Goal: Task Accomplishment & Management: Manage account settings

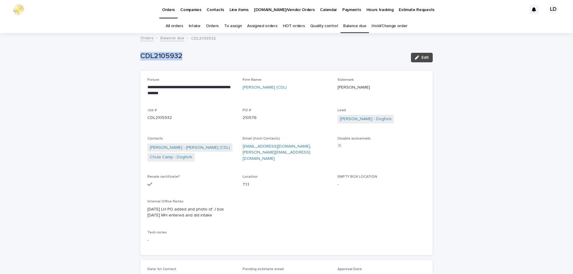
click at [211, 28] on link "Orders" at bounding box center [212, 26] width 13 height 14
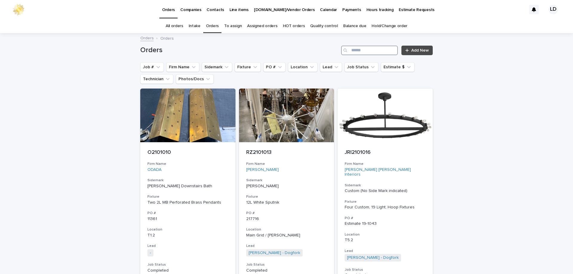
click at [352, 52] on input "Search" at bounding box center [369, 51] width 57 height 10
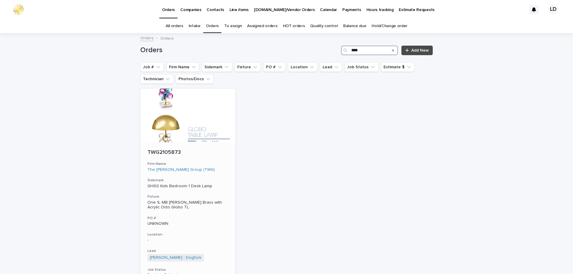
type input "****"
click at [211, 168] on div "The [PERSON_NAME] Group (TWG)" at bounding box center [187, 169] width 81 height 5
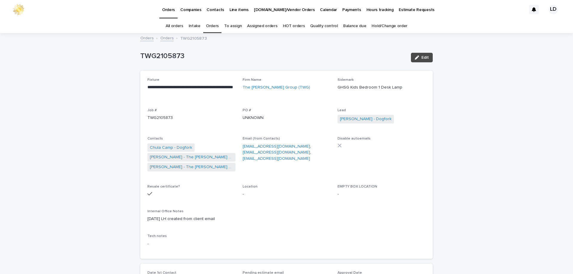
click at [216, 26] on link "Orders" at bounding box center [212, 26] width 13 height 14
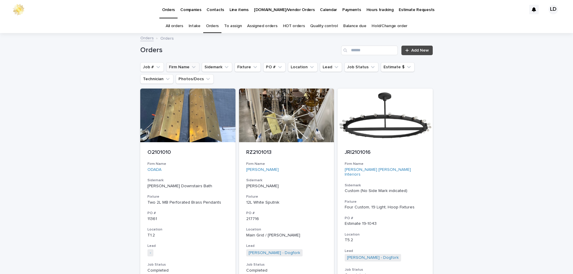
click at [179, 67] on button "Firm Name" at bounding box center [182, 67] width 33 height 10
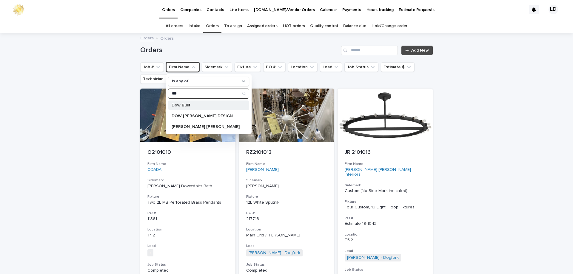
type input "***"
click at [200, 108] on div "Dow Built" at bounding box center [208, 106] width 81 height 10
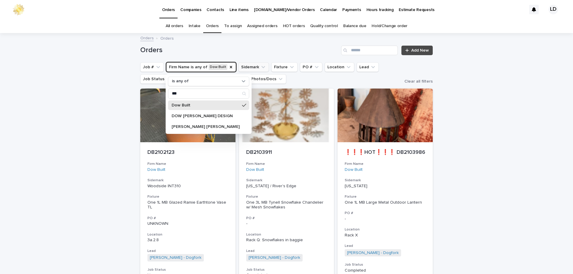
click at [250, 69] on button "Sidemark" at bounding box center [253, 67] width 30 height 10
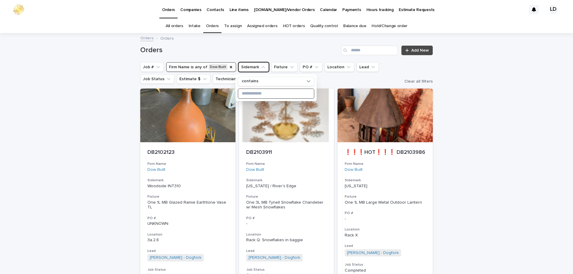
click at [260, 97] on input at bounding box center [276, 94] width 76 height 10
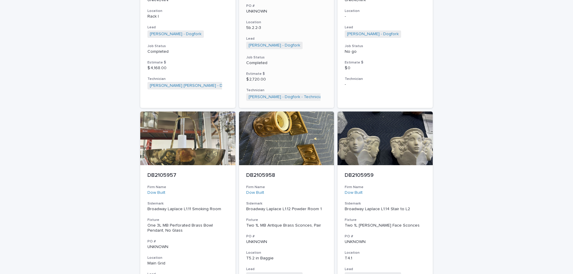
scroll to position [477, 0]
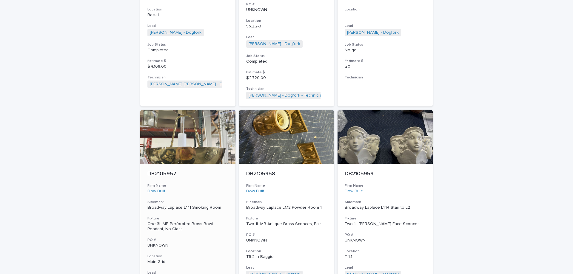
type input "*******"
click at [189, 164] on div "DB2105957 Firm Name Dow Built Sidemark Broadway Laplace L1.11 Smoking Room Fixt…" at bounding box center [187, 253] width 95 height 178
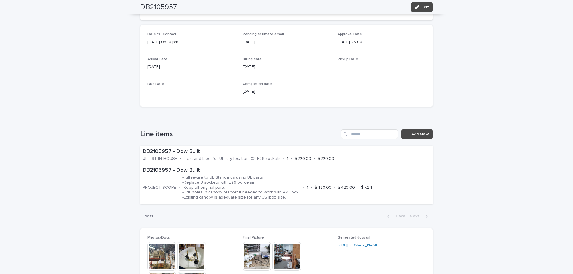
scroll to position [358, 0]
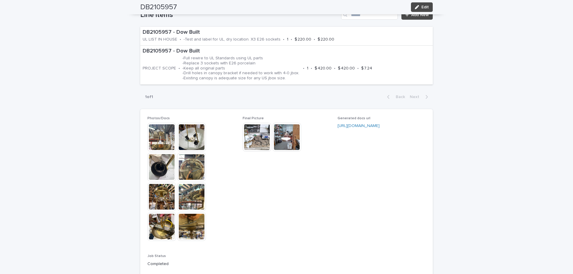
click at [252, 137] on img at bounding box center [256, 137] width 29 height 29
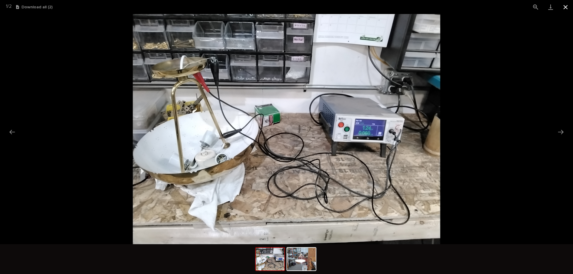
click at [564, 7] on button "Close gallery" at bounding box center [565, 7] width 15 height 14
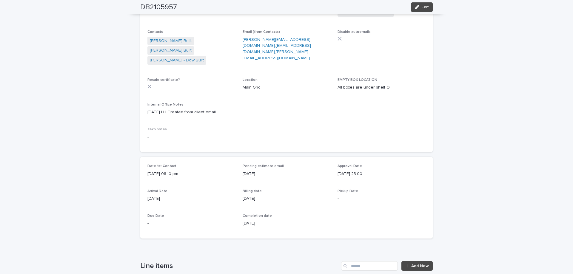
scroll to position [0, 0]
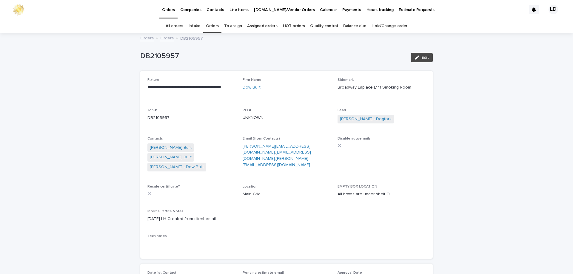
click at [160, 38] on link "Orders" at bounding box center [166, 37] width 13 height 7
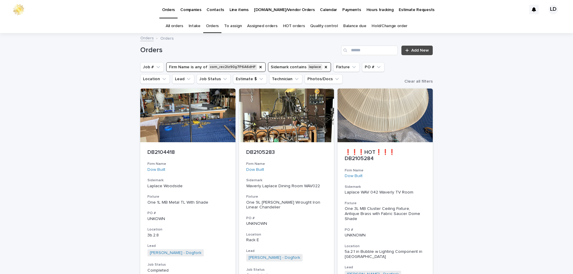
click at [313, 69] on button "Sidemark contains laplace" at bounding box center [299, 67] width 63 height 10
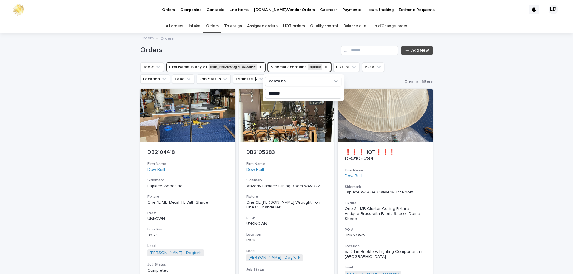
click at [323, 68] on icon "Sidemark" at bounding box center [325, 67] width 5 height 5
click at [258, 68] on icon "Firm Name" at bounding box center [260, 67] width 5 height 5
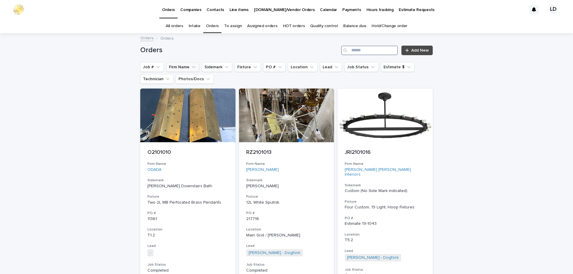
click at [357, 53] on input "Search" at bounding box center [369, 51] width 57 height 10
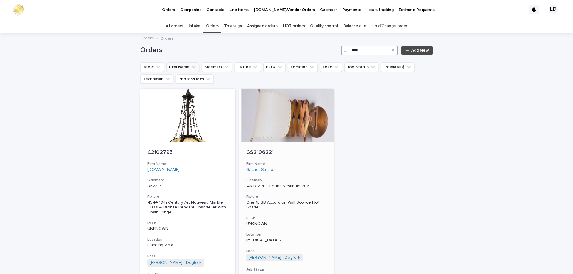
type input "****"
click at [296, 164] on h3 "Firm Name" at bounding box center [286, 164] width 81 height 5
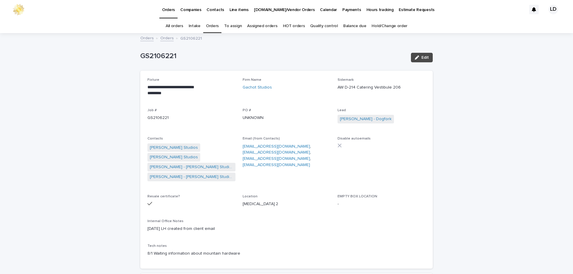
click at [214, 24] on link "Orders" at bounding box center [212, 26] width 13 height 14
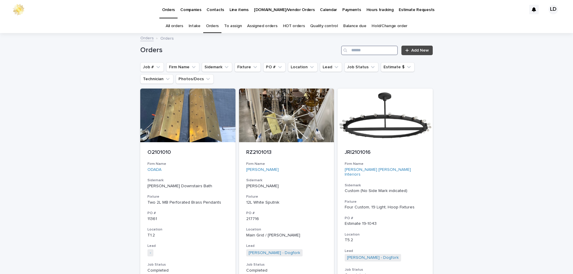
click at [363, 50] on input "Search" at bounding box center [369, 51] width 57 height 10
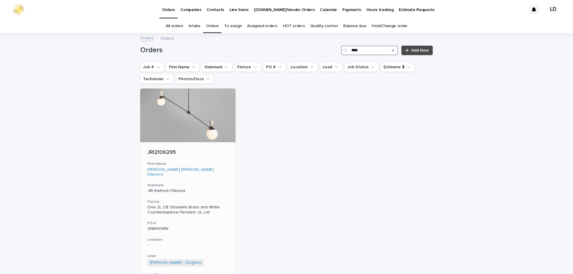
type input "****"
click at [210, 175] on div "JRI2106295 Firm Name [PERSON_NAME] [PERSON_NAME] Interiors Sidemark JRI Refinis…" at bounding box center [187, 232] width 95 height 181
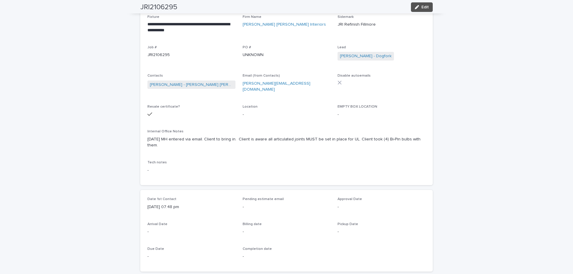
scroll to position [30, 0]
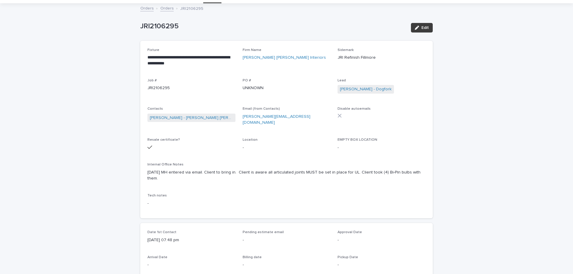
click at [422, 23] on button "Edit" at bounding box center [422, 28] width 22 height 10
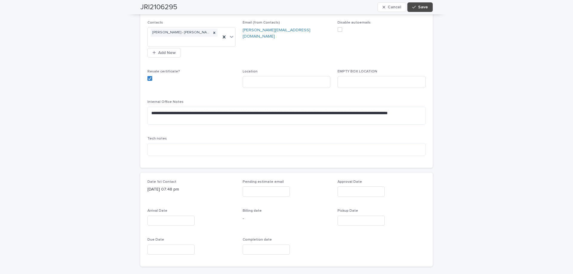
scroll to position [149, 0]
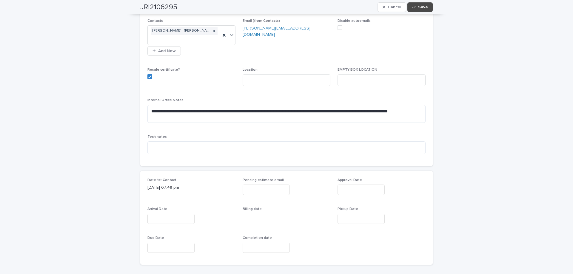
click at [158, 214] on input "text" at bounding box center [170, 219] width 47 height 10
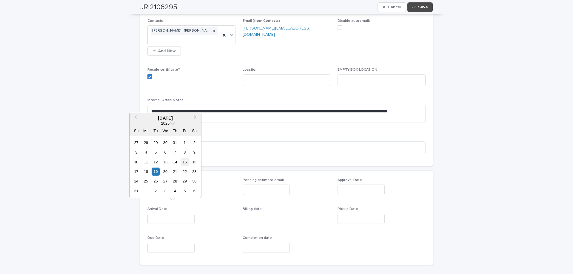
click at [184, 164] on div "15" at bounding box center [184, 162] width 8 height 8
type input "**********"
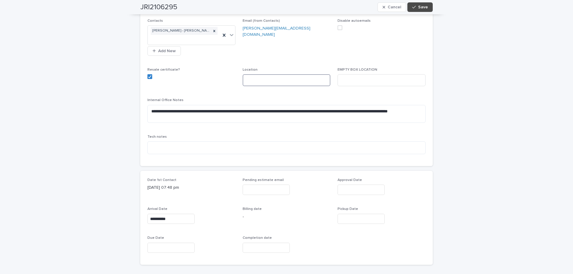
click at [260, 74] on input at bounding box center [286, 80] width 88 height 12
type input "**********"
click at [420, 7] on span "Save" at bounding box center [423, 7] width 10 height 4
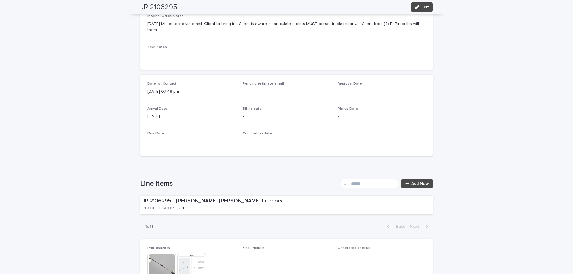
scroll to position [179, 0]
click at [289, 195] on div "JRI2106295 - [PERSON_NAME] [PERSON_NAME] Interiors PROJECT SCOPE • 1" at bounding box center [286, 204] width 292 height 19
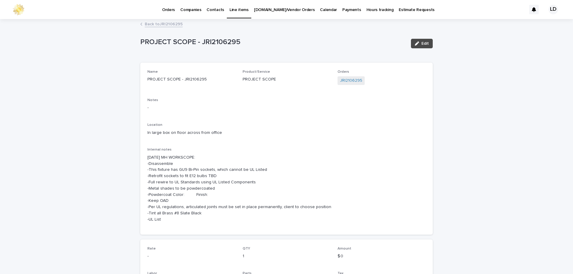
click at [153, 24] on link "Back to JRI2106295" at bounding box center [164, 23] width 38 height 7
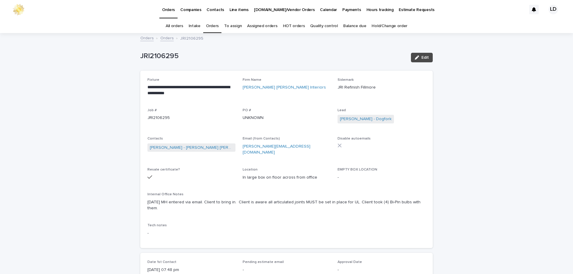
click at [213, 25] on link "Orders" at bounding box center [212, 26] width 13 height 14
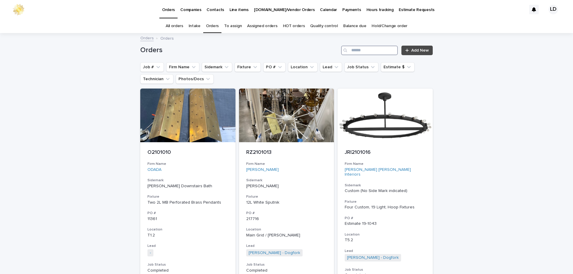
click at [360, 52] on input "Search" at bounding box center [369, 51] width 57 height 10
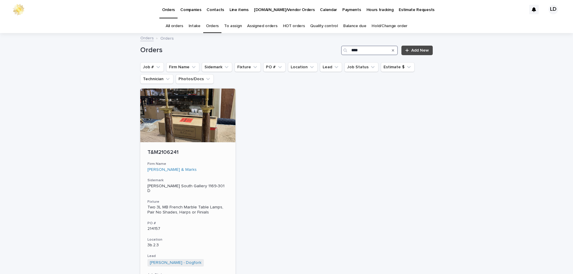
type input "****"
click at [222, 155] on p "T&M2106241" at bounding box center [187, 152] width 81 height 7
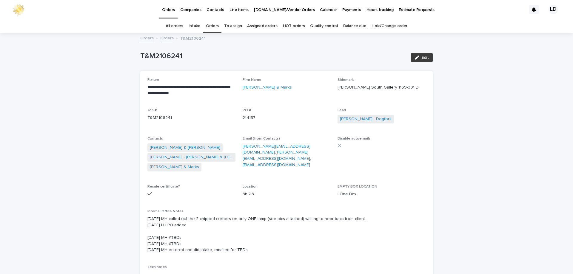
click at [421, 58] on span "Edit" at bounding box center [424, 57] width 7 height 4
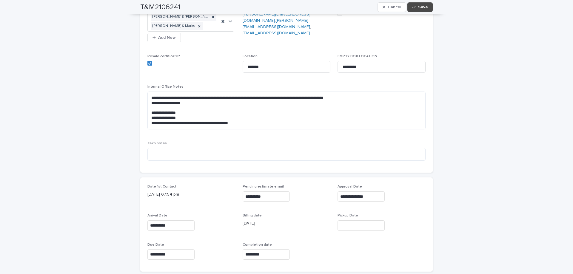
scroll to position [179, 0]
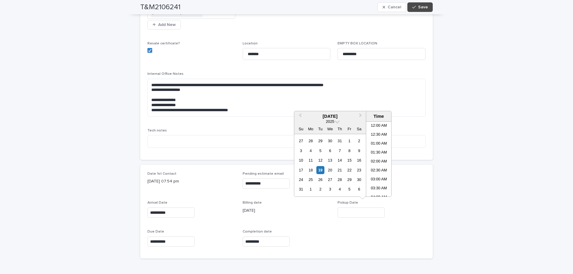
click at [353, 211] on input "text" at bounding box center [360, 213] width 47 height 10
click at [318, 170] on div "19" at bounding box center [320, 170] width 8 height 8
type input "**********"
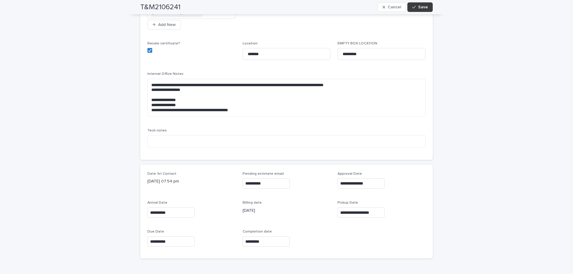
click at [423, 8] on span "Save" at bounding box center [423, 7] width 10 height 4
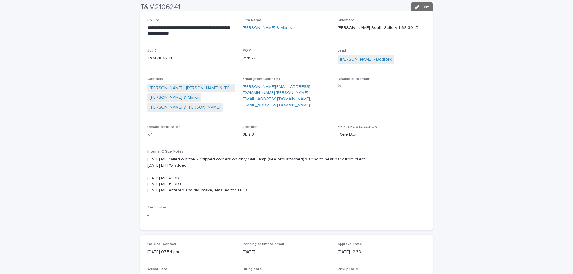
scroll to position [0, 0]
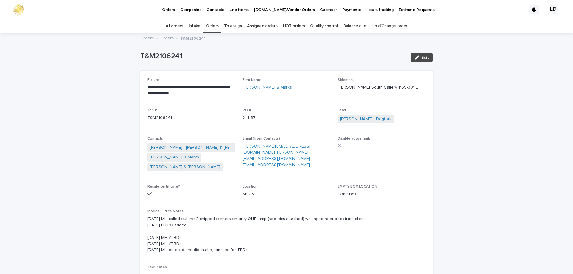
click at [216, 24] on link "Orders" at bounding box center [212, 26] width 13 height 14
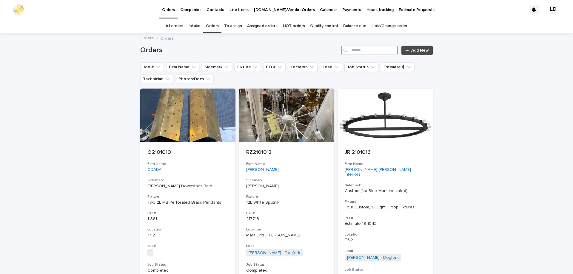
click at [381, 51] on input "Search" at bounding box center [369, 51] width 57 height 10
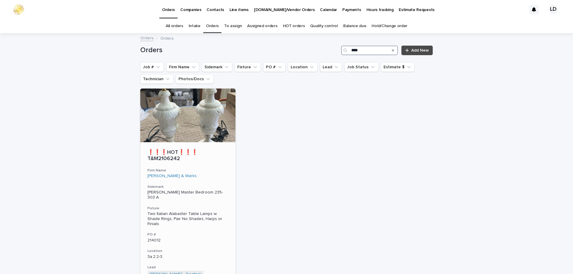
type input "****"
click at [212, 168] on h3 "Firm Name" at bounding box center [187, 170] width 81 height 5
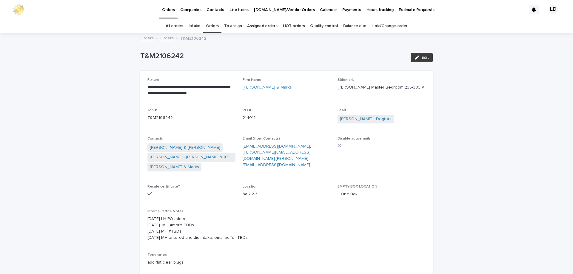
click at [418, 60] on button "Edit" at bounding box center [422, 58] width 22 height 10
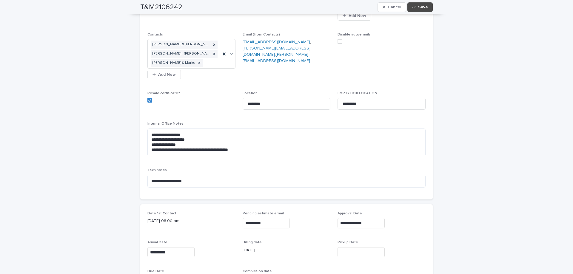
scroll to position [179, 0]
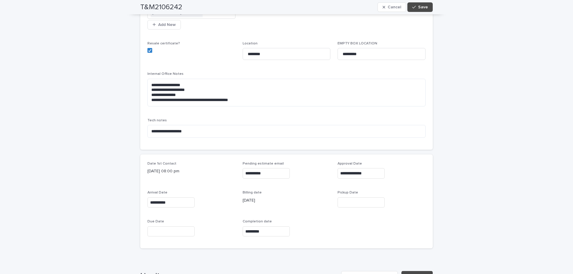
click at [345, 200] on input "text" at bounding box center [360, 202] width 47 height 10
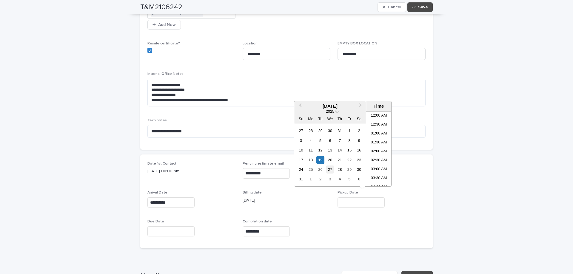
scroll to position [218, 0]
click at [320, 162] on div "19" at bounding box center [320, 160] width 8 height 8
type input "**********"
click at [423, 6] on span "Save" at bounding box center [423, 7] width 10 height 4
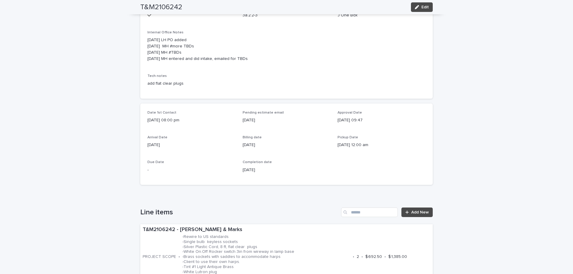
scroll to position [0, 0]
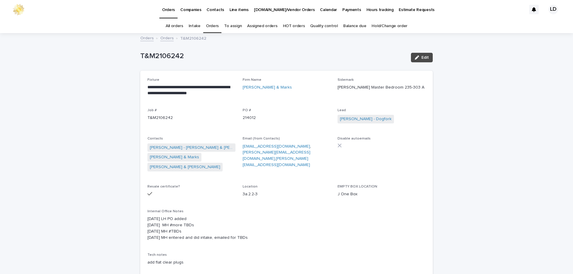
click at [213, 26] on link "Orders" at bounding box center [212, 26] width 13 height 14
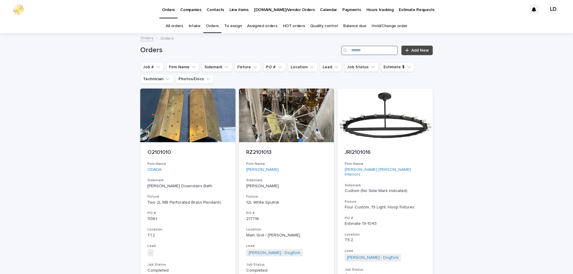
click at [379, 54] on input "Search" at bounding box center [369, 51] width 57 height 10
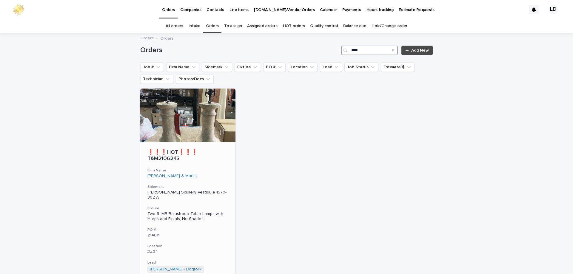
type input "****"
click at [218, 174] on div "[PERSON_NAME] & Marks" at bounding box center [187, 176] width 81 height 5
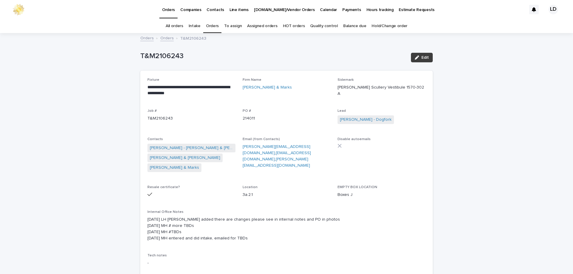
click at [420, 60] on button "Edit" at bounding box center [422, 58] width 22 height 10
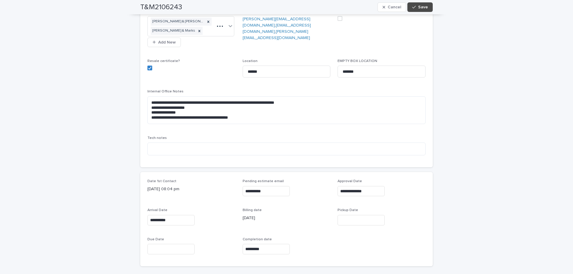
scroll to position [239, 0]
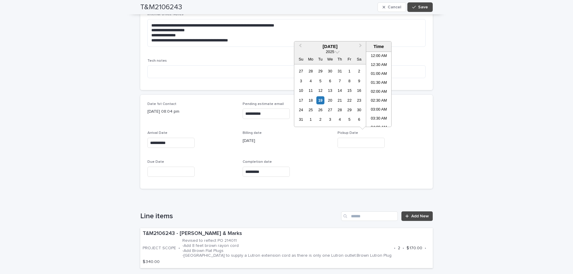
click at [353, 138] on input "text" at bounding box center [360, 143] width 47 height 10
drag, startPoint x: 321, startPoint y: 99, endPoint x: 364, endPoint y: 77, distance: 48.6
click at [320, 99] on div "19" at bounding box center [320, 100] width 8 height 8
type input "**********"
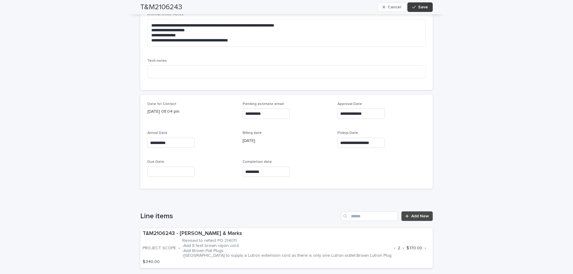
click at [427, 10] on button "Save" at bounding box center [419, 7] width 25 height 10
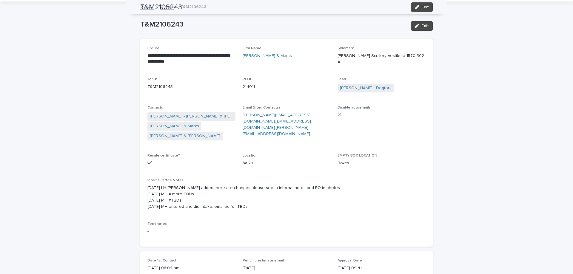
scroll to position [0, 0]
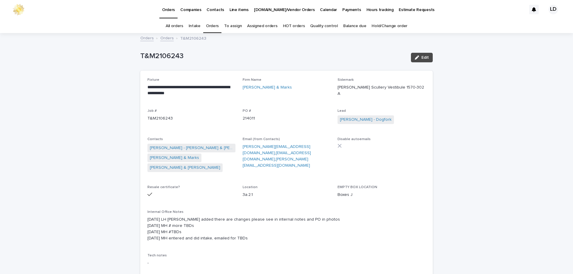
click at [217, 25] on link "Orders" at bounding box center [212, 26] width 13 height 14
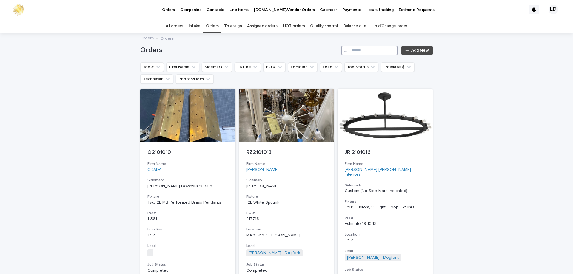
click at [381, 50] on input "Search" at bounding box center [369, 51] width 57 height 10
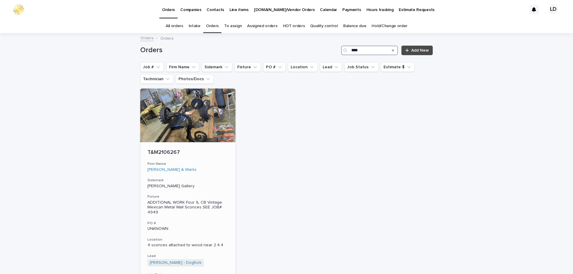
type input "****"
click at [215, 174] on div "T&M2106267 Firm Name [PERSON_NAME] & Marks Sidemark [PERSON_NAME] West Gallery …" at bounding box center [187, 232] width 95 height 181
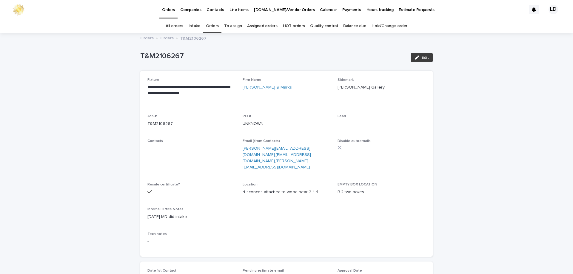
click at [418, 60] on button "Edit" at bounding box center [422, 58] width 22 height 10
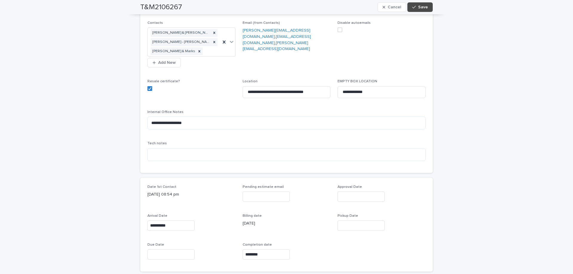
scroll to position [209, 0]
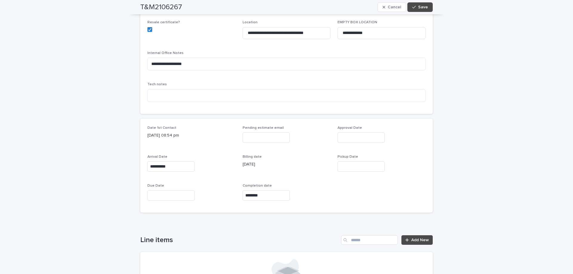
click at [348, 163] on input "text" at bounding box center [360, 166] width 47 height 10
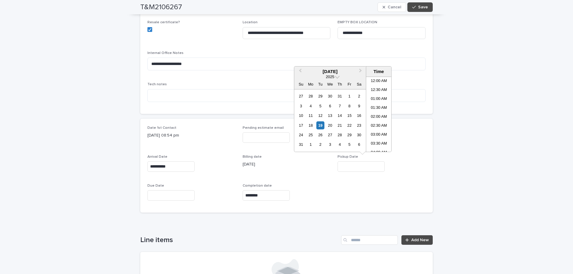
scroll to position [218, 0]
click at [318, 127] on div "19" at bounding box center [320, 125] width 8 height 8
type input "**********"
click at [419, 7] on span "Save" at bounding box center [423, 7] width 10 height 4
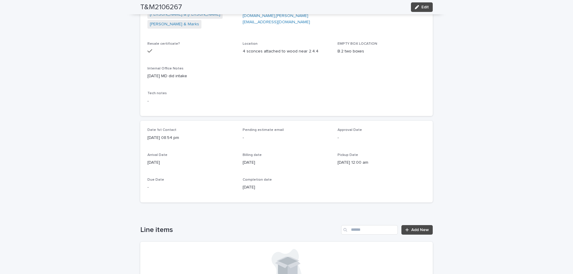
scroll to position [0, 0]
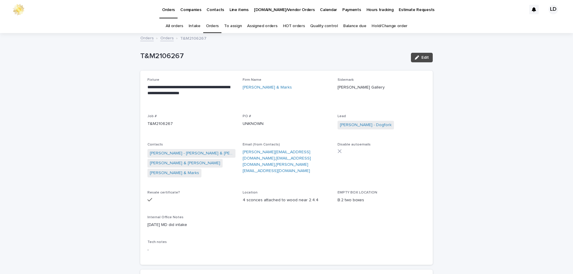
click at [214, 26] on link "Orders" at bounding box center [212, 26] width 13 height 14
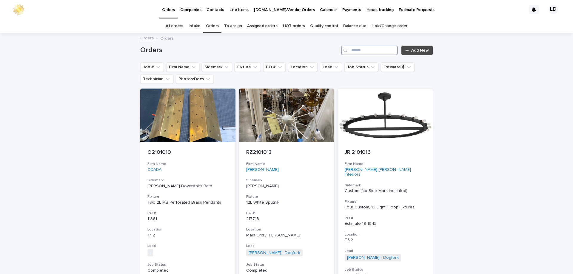
click at [363, 51] on input "Search" at bounding box center [369, 51] width 57 height 10
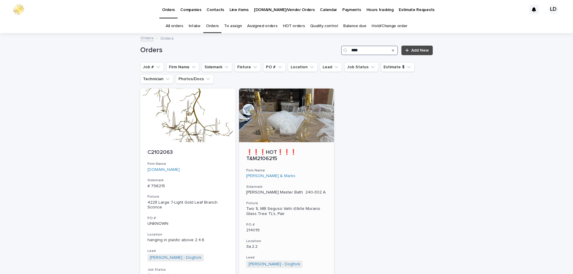
type input "****"
click at [302, 161] on div "❗❗❗HOT❗❗❗ T&M2106215 Firm Name [PERSON_NAME] & Marks Sidemark [PERSON_NAME] Mas…" at bounding box center [286, 234] width 95 height 185
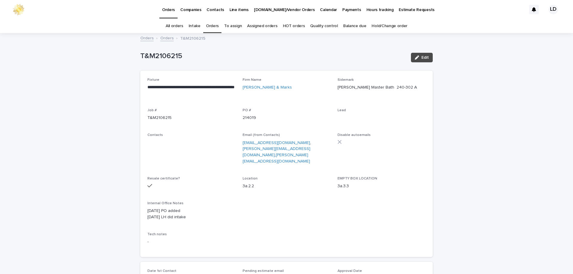
drag, startPoint x: 418, startPoint y: 60, endPoint x: 382, endPoint y: 157, distance: 104.2
click at [419, 60] on button "Edit" at bounding box center [422, 58] width 22 height 10
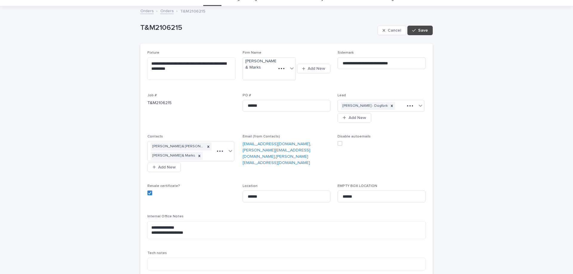
scroll to position [119, 0]
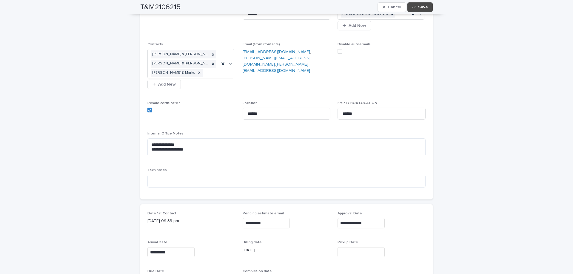
click at [351, 251] on input "text" at bounding box center [360, 252] width 47 height 10
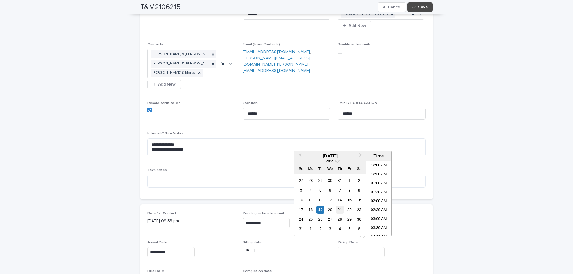
scroll to position [218, 0]
click at [321, 211] on div "19" at bounding box center [320, 210] width 8 height 8
type input "**********"
click at [420, 4] on button "Save" at bounding box center [419, 7] width 25 height 10
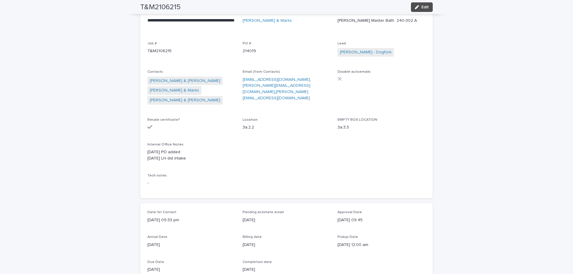
scroll to position [0, 0]
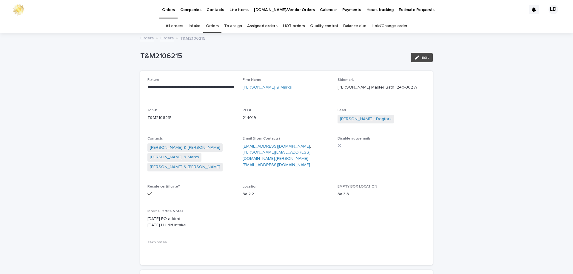
click at [212, 26] on link "Orders" at bounding box center [212, 26] width 13 height 14
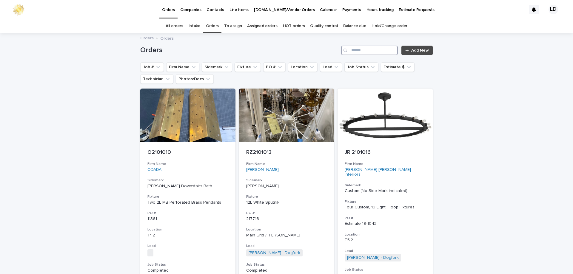
click at [362, 48] on input "Search" at bounding box center [369, 51] width 57 height 10
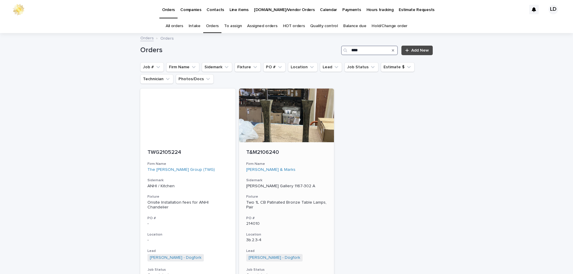
type input "****"
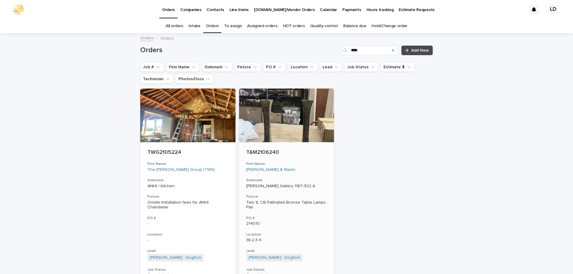
click at [310, 169] on div "[PERSON_NAME] & Marks" at bounding box center [286, 169] width 81 height 5
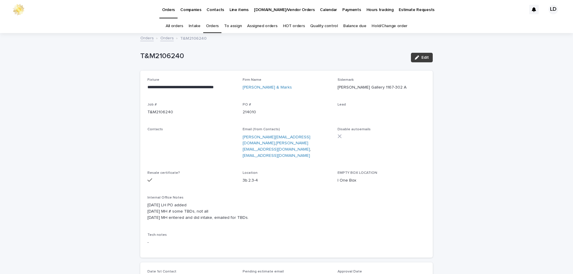
click at [416, 60] on button "Edit" at bounding box center [422, 58] width 22 height 10
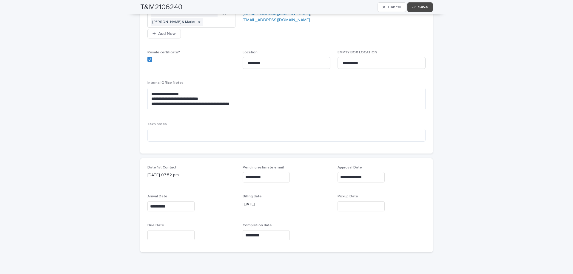
scroll to position [179, 0]
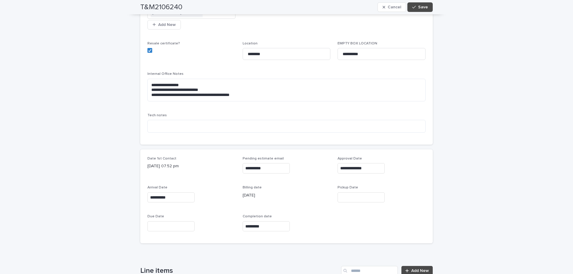
click at [344, 195] on input "text" at bounding box center [360, 197] width 47 height 10
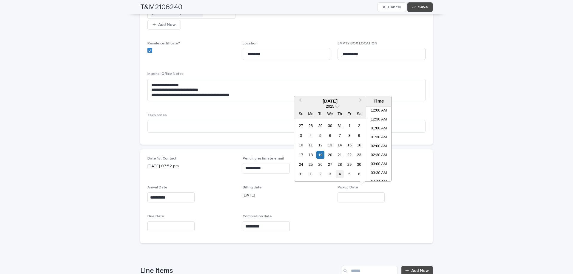
scroll to position [218, 0]
click at [320, 156] on div "19" at bounding box center [320, 155] width 8 height 8
type input "**********"
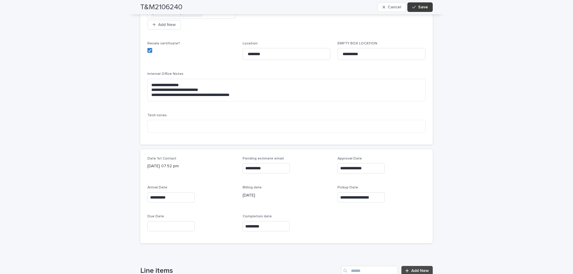
click at [424, 7] on span "Save" at bounding box center [423, 7] width 10 height 4
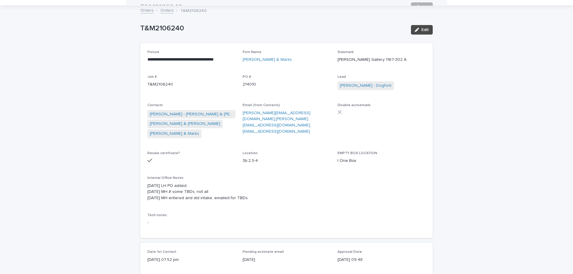
scroll to position [0, 0]
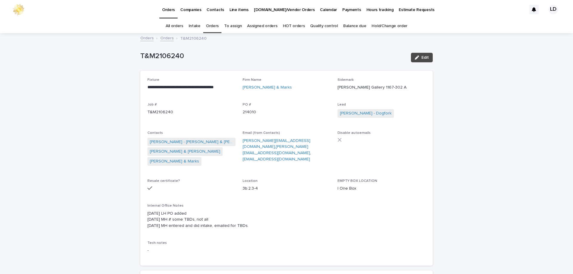
click at [209, 27] on link "Orders" at bounding box center [212, 26] width 13 height 14
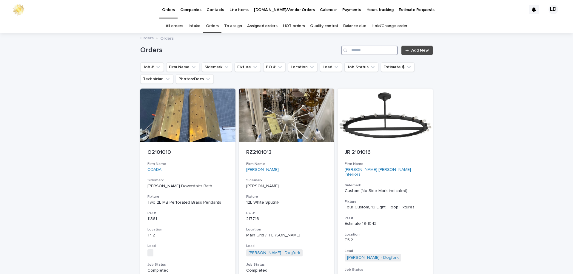
click at [360, 51] on input "Search" at bounding box center [369, 51] width 57 height 10
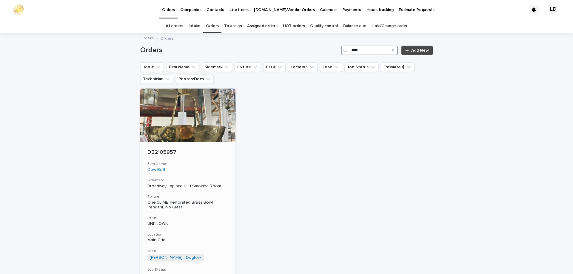
type input "****"
click at [203, 159] on div "DB2105957 Firm Name Dow Built Sidemark Broadway Laplace L1.11 Smoking Room Fixt…" at bounding box center [187, 231] width 95 height 178
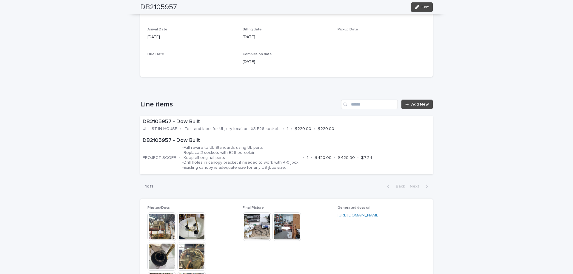
scroll to position [328, 0]
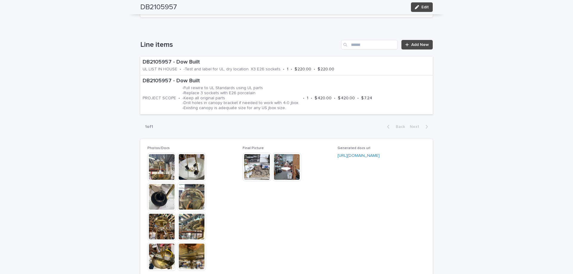
click at [197, 192] on img at bounding box center [191, 197] width 29 height 29
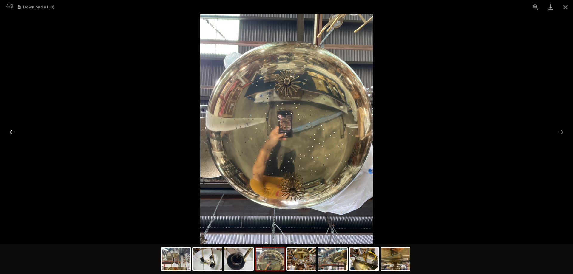
click at [15, 132] on button "Previous slide" at bounding box center [12, 132] width 13 height 12
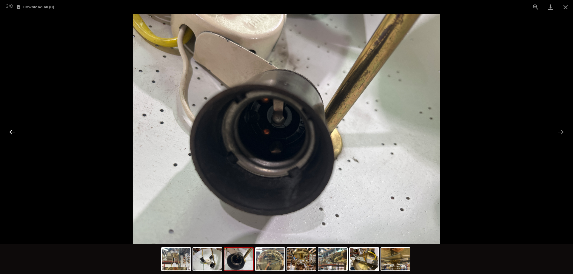
click at [15, 132] on button "Previous slide" at bounding box center [12, 132] width 13 height 12
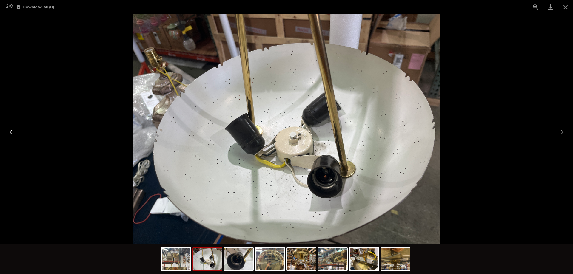
click at [15, 132] on button "Previous slide" at bounding box center [12, 132] width 13 height 12
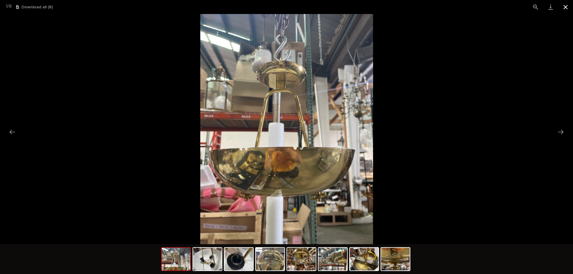
click at [567, 6] on button "Close gallery" at bounding box center [565, 7] width 15 height 14
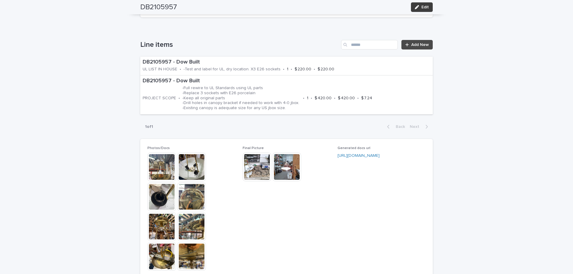
click at [414, 10] on button "Edit" at bounding box center [422, 7] width 22 height 10
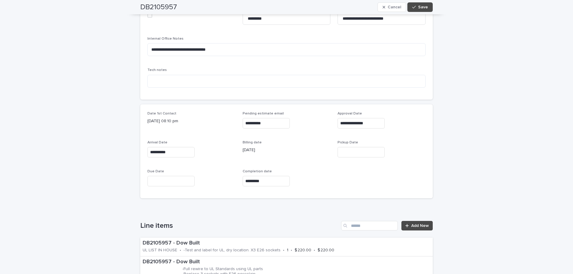
scroll to position [160, 0]
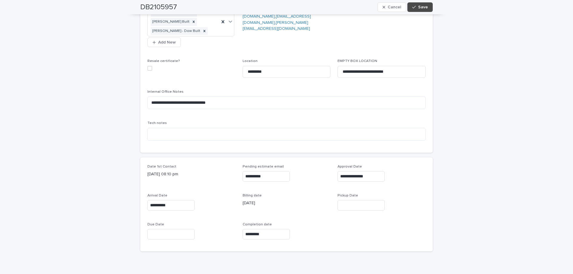
click at [339, 206] on input "text" at bounding box center [360, 205] width 47 height 10
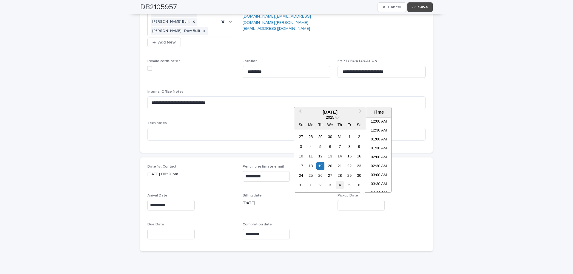
scroll to position [218, 0]
click at [321, 166] on div "19" at bounding box center [320, 166] width 8 height 8
type input "**********"
click at [421, 7] on span "Save" at bounding box center [423, 7] width 10 height 4
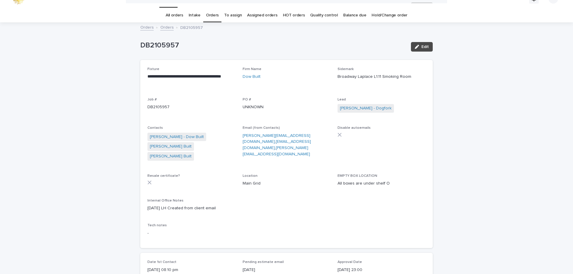
scroll to position [0, 0]
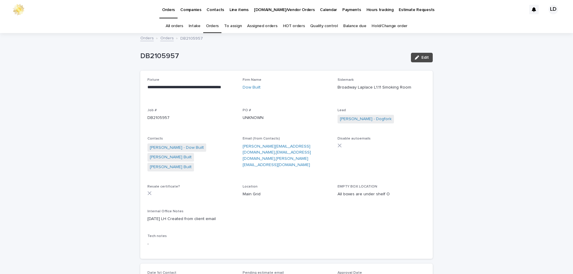
click at [212, 26] on link "Orders" at bounding box center [212, 26] width 13 height 14
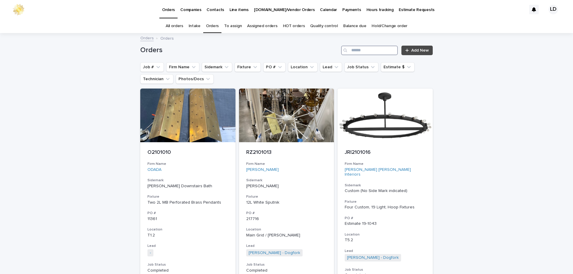
click at [357, 50] on input "Search" at bounding box center [369, 51] width 57 height 10
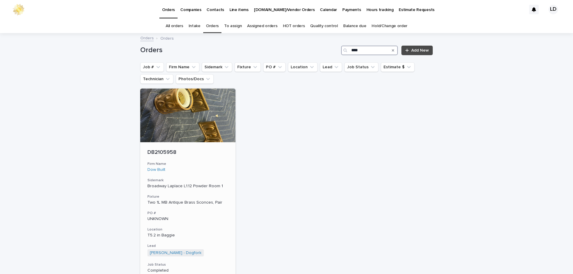
type input "****"
click at [217, 156] on p "DB2105958" at bounding box center [187, 152] width 81 height 7
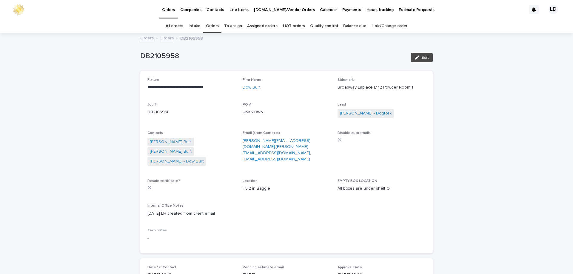
click at [419, 56] on div "button" at bounding box center [418, 57] width 7 height 4
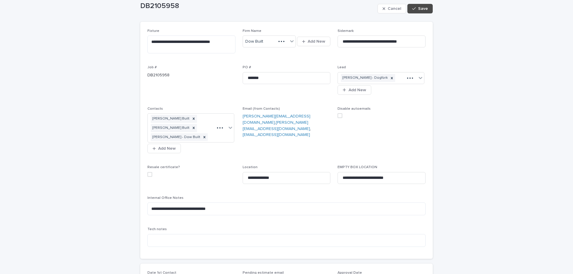
scroll to position [149, 0]
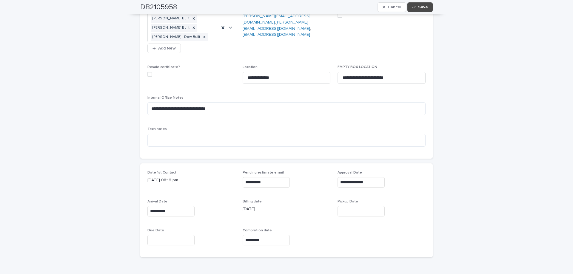
click at [350, 213] on input "text" at bounding box center [360, 211] width 47 height 10
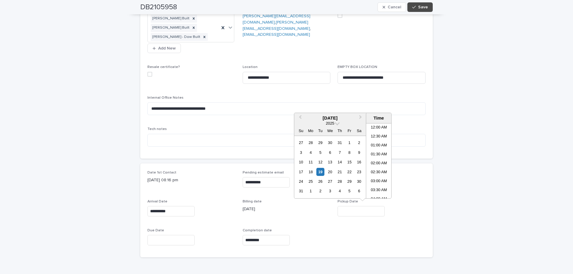
scroll to position [218, 0]
click at [322, 174] on div "19" at bounding box center [320, 172] width 8 height 8
type input "**********"
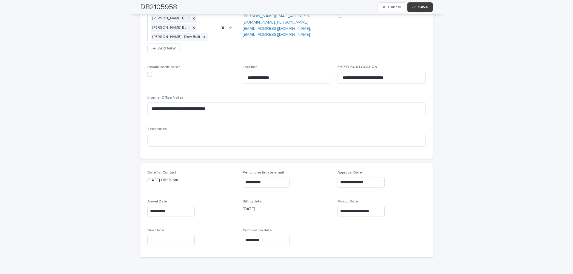
click at [419, 10] on button "Save" at bounding box center [419, 7] width 25 height 10
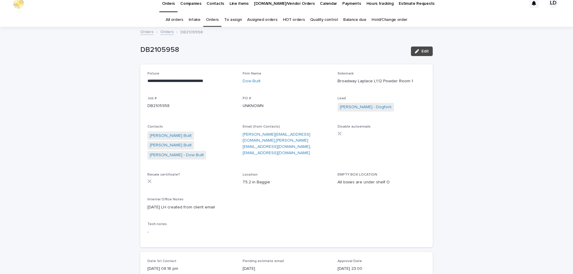
scroll to position [0, 0]
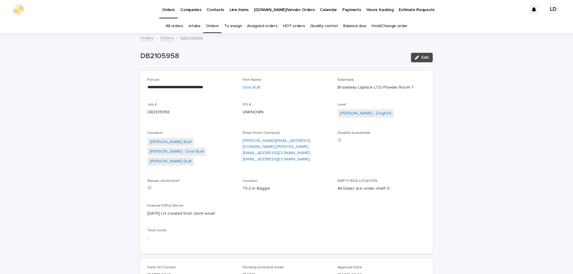
click at [209, 26] on link "Orders" at bounding box center [212, 26] width 13 height 14
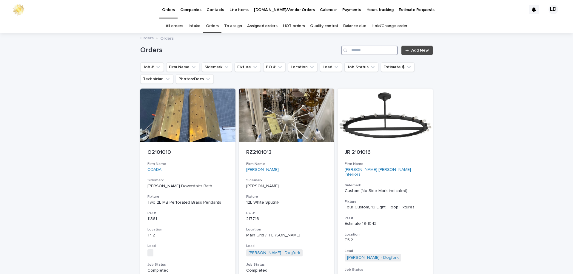
click at [356, 52] on input "Search" at bounding box center [369, 51] width 57 height 10
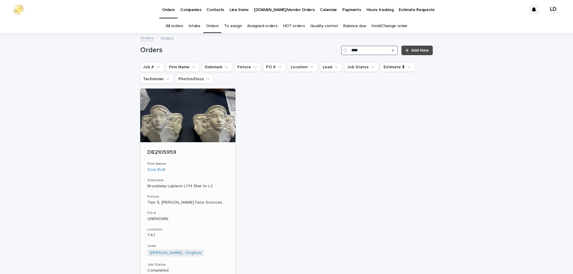
type input "****"
click at [212, 166] on h3 "Firm Name" at bounding box center [187, 164] width 81 height 5
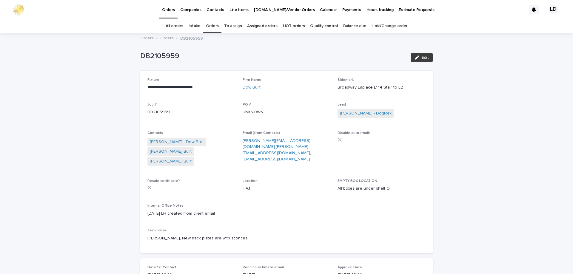
click at [424, 58] on span "Edit" at bounding box center [424, 57] width 7 height 4
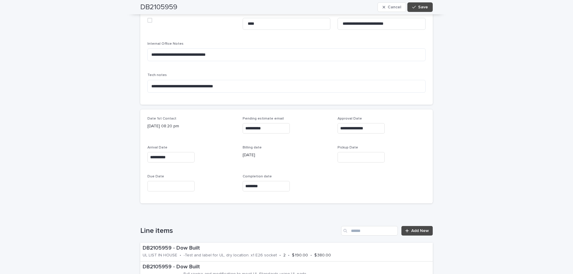
scroll to position [209, 0]
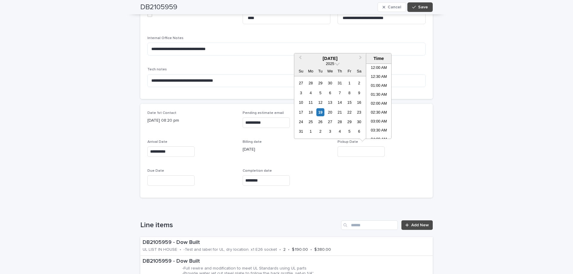
click at [353, 151] on input "text" at bounding box center [360, 151] width 47 height 10
click at [320, 114] on div "19" at bounding box center [320, 112] width 8 height 8
type input "**********"
click at [421, 7] on span "Save" at bounding box center [423, 7] width 10 height 4
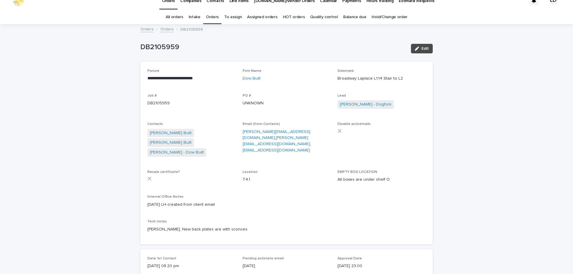
scroll to position [0, 0]
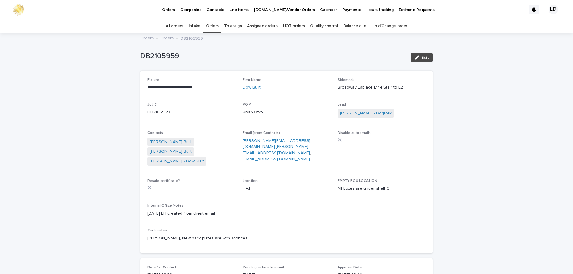
click at [213, 27] on link "Orders" at bounding box center [212, 26] width 13 height 14
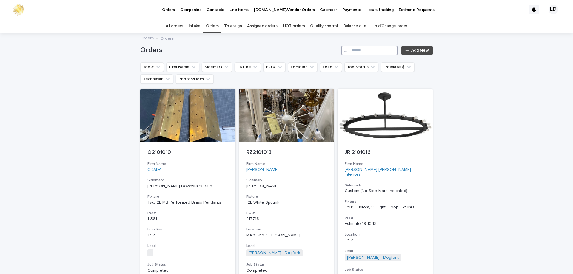
click at [358, 52] on input "Search" at bounding box center [369, 51] width 57 height 10
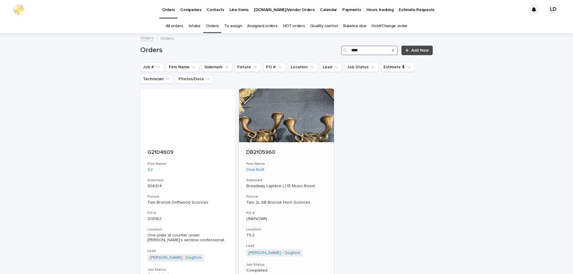
type input "****"
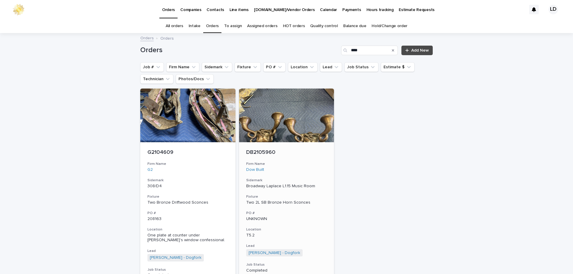
click at [289, 156] on div "DB2105960 Firm Name Dow Built Sidemark Broadway Laplace L1.15 Music Room Fixtur…" at bounding box center [286, 228] width 95 height 173
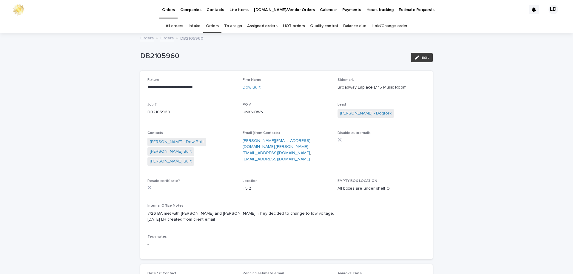
click at [423, 58] on span "Edit" at bounding box center [424, 57] width 7 height 4
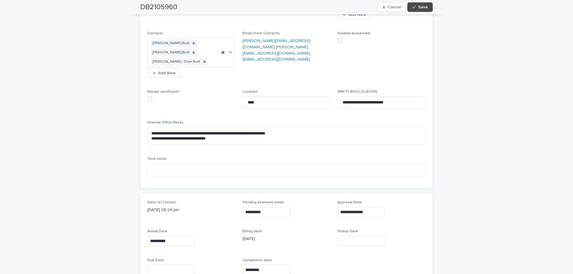
scroll to position [179, 0]
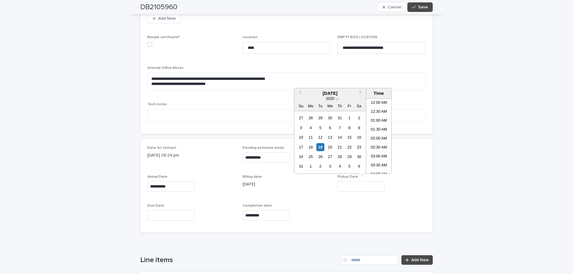
click at [347, 188] on input "text" at bounding box center [360, 186] width 47 height 10
click at [316, 143] on div "19" at bounding box center [320, 147] width 8 height 8
type input "**********"
click at [424, 10] on button "Save" at bounding box center [419, 7] width 25 height 10
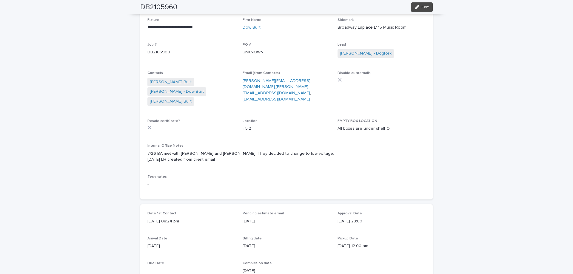
scroll to position [0, 0]
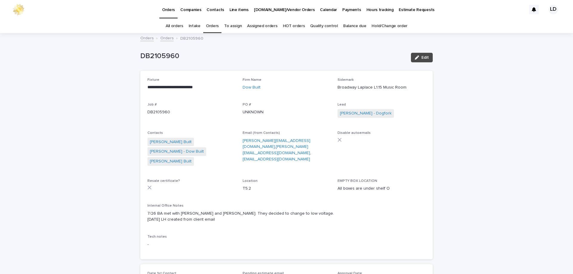
click at [214, 25] on link "Orders" at bounding box center [212, 26] width 13 height 14
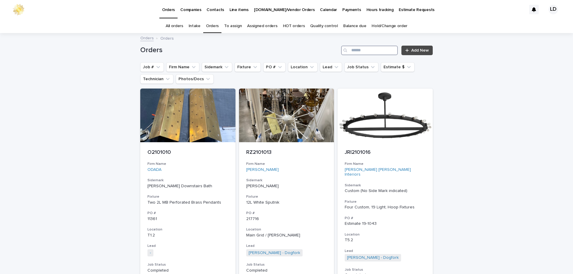
click at [361, 52] on input "Search" at bounding box center [369, 51] width 57 height 10
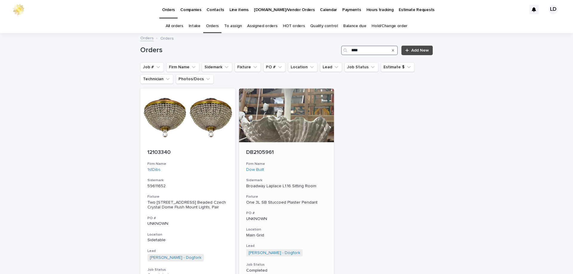
type input "****"
click at [305, 163] on h3 "Firm Name" at bounding box center [286, 164] width 81 height 5
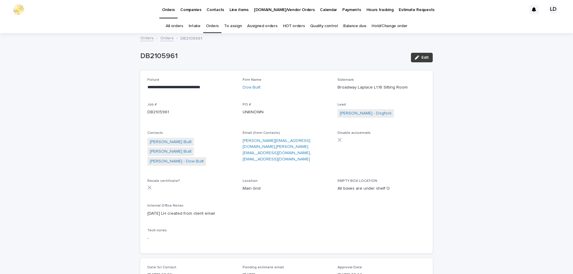
click at [422, 61] on button "Edit" at bounding box center [422, 58] width 22 height 10
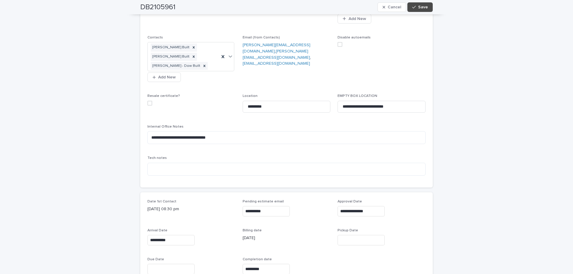
scroll to position [149, 0]
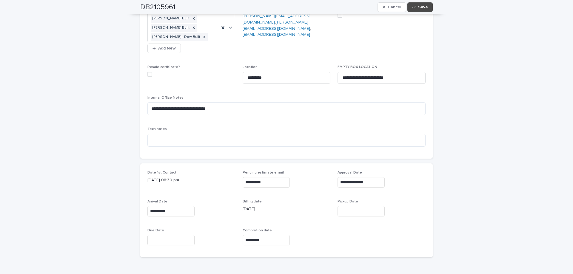
click at [350, 217] on div "Pickup Date" at bounding box center [381, 211] width 88 height 22
click at [349, 213] on input "text" at bounding box center [360, 211] width 47 height 10
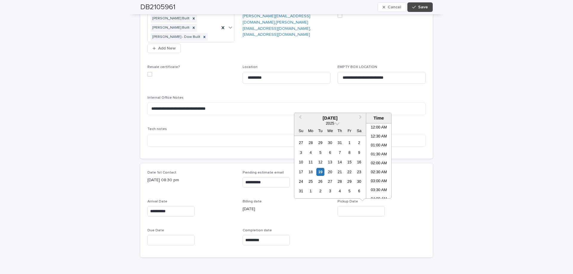
scroll to position [218, 0]
click at [316, 171] on div "19" at bounding box center [320, 172] width 8 height 8
type input "**********"
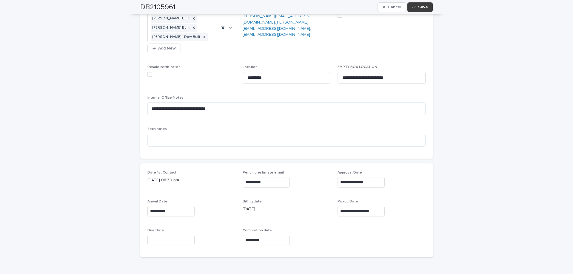
click at [422, 4] on button "Save" at bounding box center [419, 7] width 25 height 10
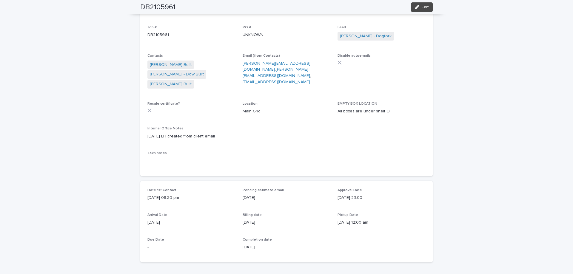
scroll to position [0, 0]
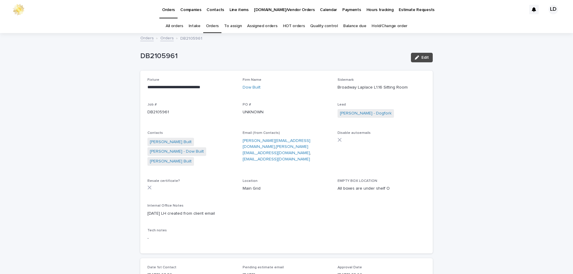
click at [214, 27] on link "Orders" at bounding box center [212, 26] width 13 height 14
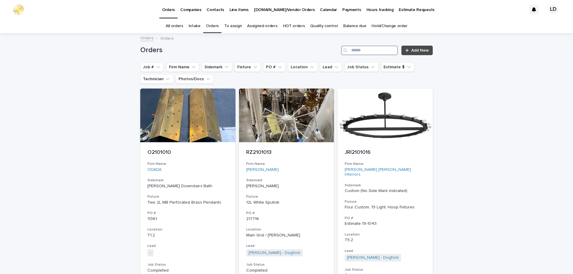
click at [376, 55] on input "Search" at bounding box center [369, 51] width 57 height 10
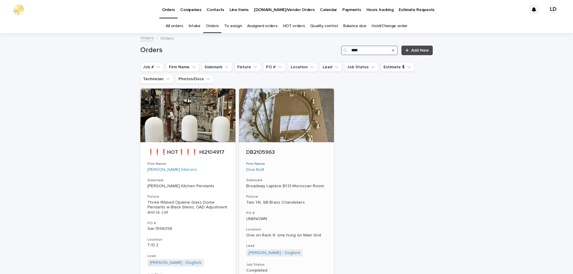
type input "****"
click at [299, 170] on div "Dow Built" at bounding box center [286, 169] width 81 height 5
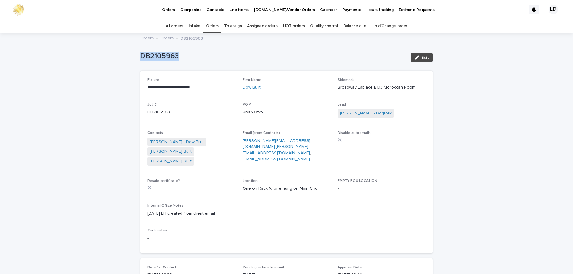
drag, startPoint x: 184, startPoint y: 55, endPoint x: 121, endPoint y: 50, distance: 63.8
copy p "DB2105963"
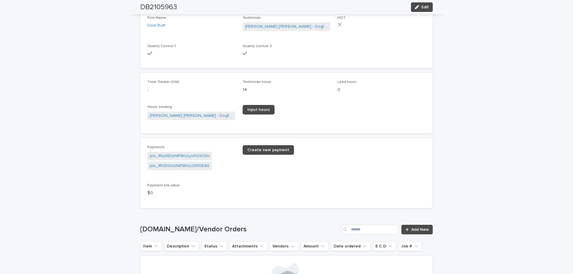
scroll to position [716, 0]
click at [172, 155] on link "pm_1Rw3lDIzNIf18hcLyv5G9CKn" at bounding box center [180, 156] width 60 height 6
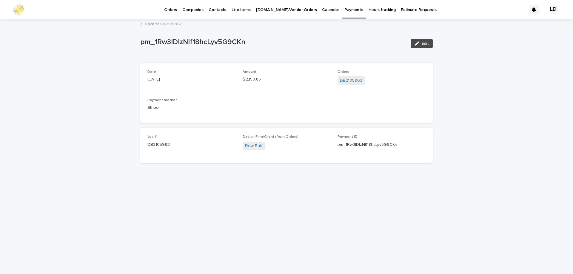
click at [167, 22] on link "Back to DB2105963" at bounding box center [164, 23] width 38 height 7
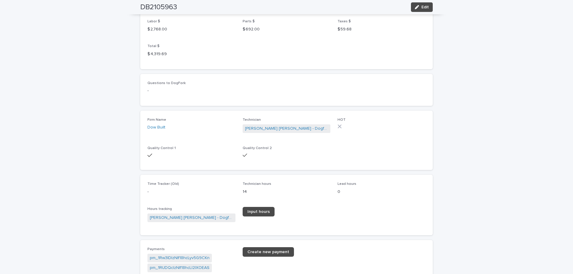
scroll to position [735, 0]
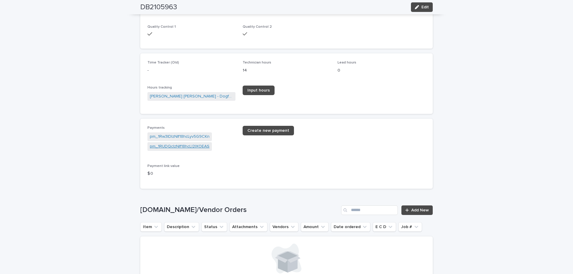
click at [191, 147] on link "pm_1RUDQcIzNIf18hcLI2IXOEAS" at bounding box center [180, 146] width 60 height 6
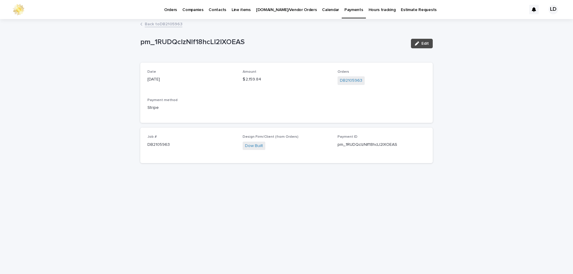
click at [163, 24] on link "Back to DB2105963" at bounding box center [164, 23] width 38 height 7
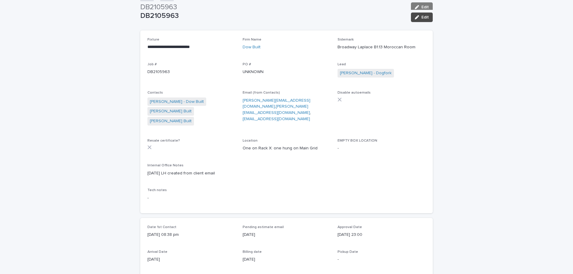
scroll to position [19, 0]
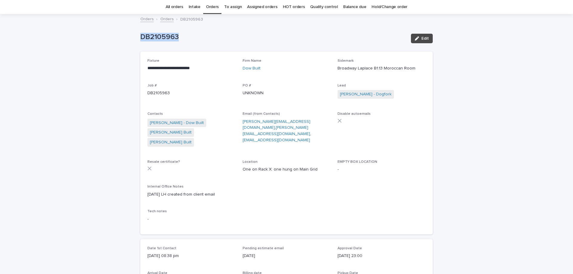
drag, startPoint x: 180, startPoint y: 38, endPoint x: 167, endPoint y: 45, distance: 15.2
copy p "DB2105963"
drag, startPoint x: 333, startPoint y: 70, endPoint x: 418, endPoint y: 69, distance: 85.0
click at [418, 69] on div "**********" at bounding box center [286, 143] width 278 height 169
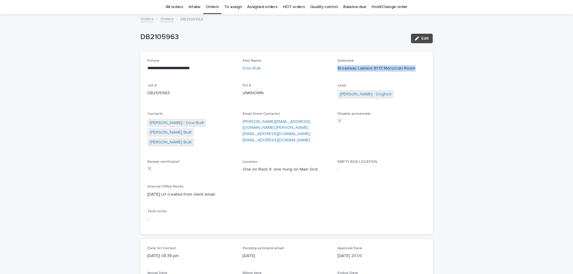
copy p "Broadway Laplace B1.13 Moroccan Room"
drag, startPoint x: 180, startPoint y: 92, endPoint x: 138, endPoint y: 93, distance: 41.5
click at [140, 93] on div "**********" at bounding box center [286, 143] width 292 height 183
copy p "DB2105963"
drag, startPoint x: 332, startPoint y: 71, endPoint x: 415, endPoint y: 68, distance: 83.3
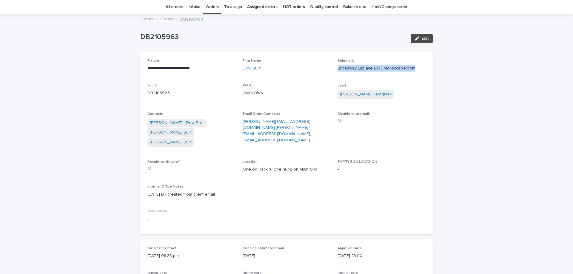
click at [417, 68] on div "**********" at bounding box center [286, 143] width 278 height 169
copy p "Broadway Laplace B1.13 Moroccan Room"
drag, startPoint x: 143, startPoint y: 71, endPoint x: 205, endPoint y: 72, distance: 62.3
click at [205, 72] on div "**********" at bounding box center [286, 143] width 292 height 183
click at [174, 69] on p "**********" at bounding box center [191, 68] width 88 height 6
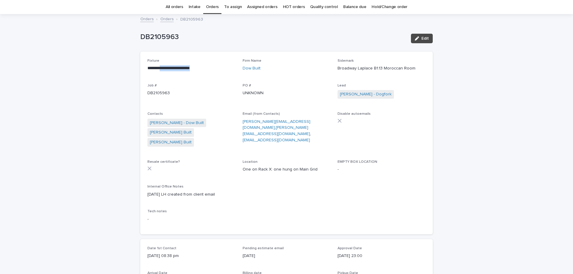
drag, startPoint x: 162, startPoint y: 67, endPoint x: 200, endPoint y: 72, distance: 39.1
click at [200, 72] on div "**********" at bounding box center [191, 67] width 88 height 17
click at [200, 73] on div "**********" at bounding box center [191, 67] width 88 height 17
drag, startPoint x: 166, startPoint y: 65, endPoint x: 210, endPoint y: 69, distance: 43.7
click at [210, 69] on p "**********" at bounding box center [191, 68] width 88 height 6
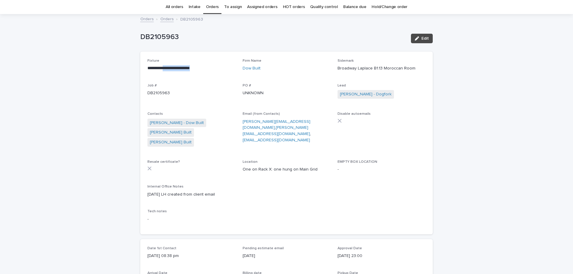
copy p "**********"
click at [188, 32] on div "DB2105963" at bounding box center [273, 37] width 266 height 10
click at [163, 15] on link "Orders" at bounding box center [166, 18] width 13 height 7
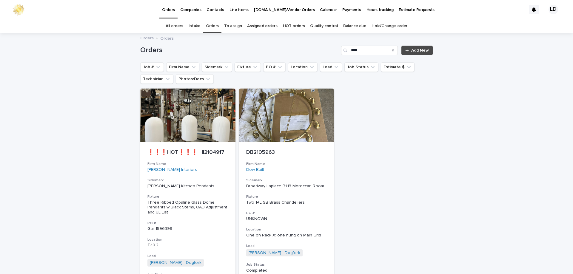
click at [392, 52] on icon "Search" at bounding box center [393, 51] width 2 height 4
click at [191, 67] on icon "Firm Name" at bounding box center [194, 67] width 6 height 6
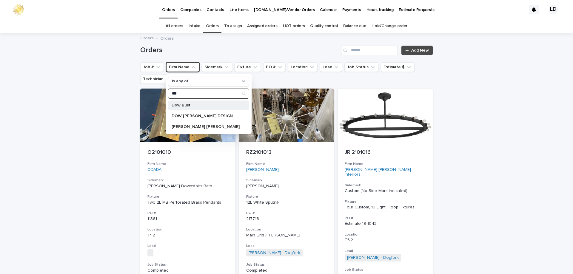
type input "***"
click at [190, 107] on p "Dow Built" at bounding box center [205, 105] width 68 height 4
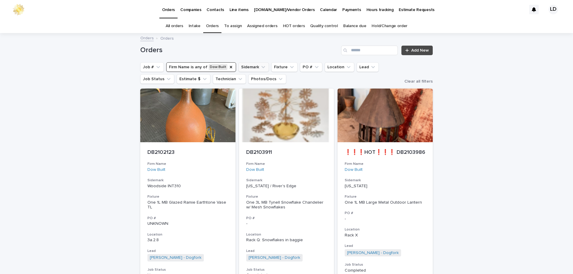
click at [260, 65] on icon "Sidemark" at bounding box center [263, 67] width 6 height 6
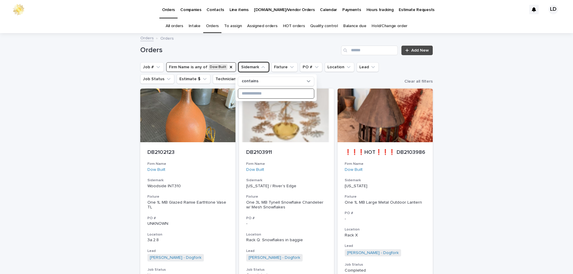
click at [268, 97] on input at bounding box center [276, 94] width 76 height 10
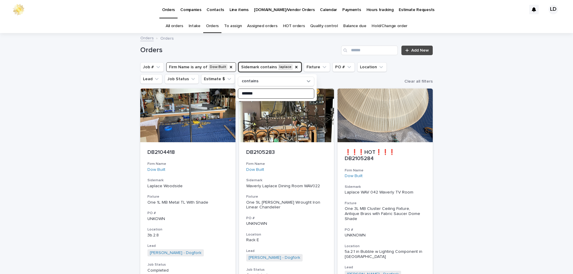
type input "*******"
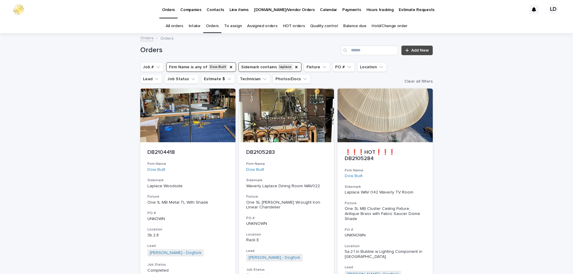
click at [286, 67] on button "Sidemark contains laplace" at bounding box center [269, 67] width 63 height 10
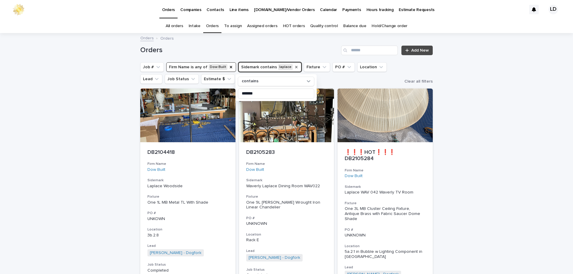
click at [294, 67] on icon "Sidemark" at bounding box center [296, 67] width 5 height 5
click at [228, 66] on icon "Firm Name" at bounding box center [230, 67] width 5 height 5
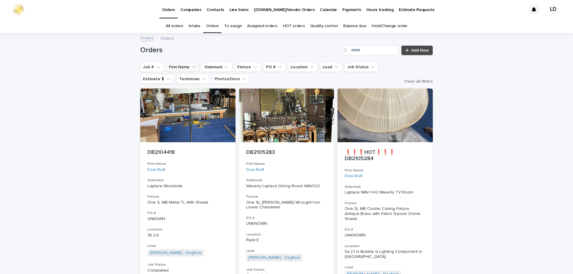
click at [182, 66] on button "Firm Name" at bounding box center [182, 67] width 33 height 10
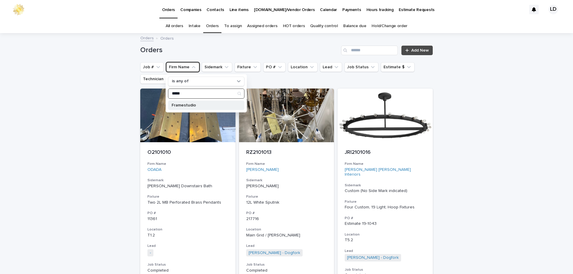
type input "*****"
click at [184, 108] on div "Framestudio" at bounding box center [206, 106] width 76 height 10
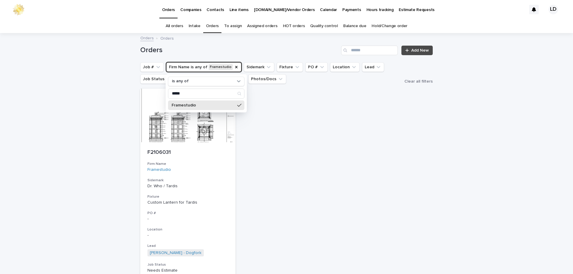
click at [475, 182] on div "Loading... Saving… Loading... Saving… Orders Add New Job # Firm Name is any of …" at bounding box center [286, 196] width 573 height 324
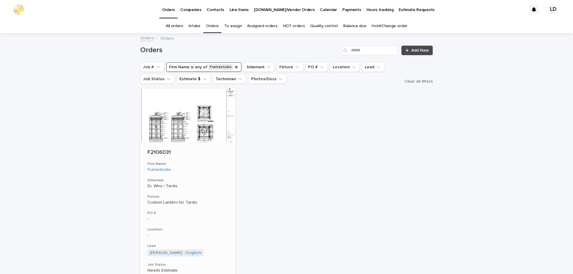
click at [230, 180] on div "F2106031 Firm Name Framestudio Sidemark Dr. Who / Tardis Fixture Custom Lantern…" at bounding box center [187, 227] width 95 height 171
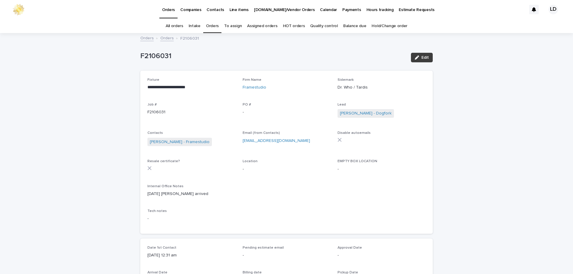
click at [421, 58] on span "Edit" at bounding box center [424, 57] width 7 height 4
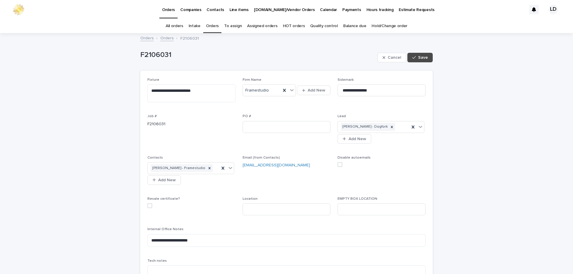
click at [253, 191] on div "**********" at bounding box center [286, 180] width 278 height 205
click at [246, 205] on input at bounding box center [286, 209] width 88 height 12
type input "**********"
click at [421, 59] on span "Save" at bounding box center [423, 57] width 10 height 4
